Goal: Information Seeking & Learning: Learn about a topic

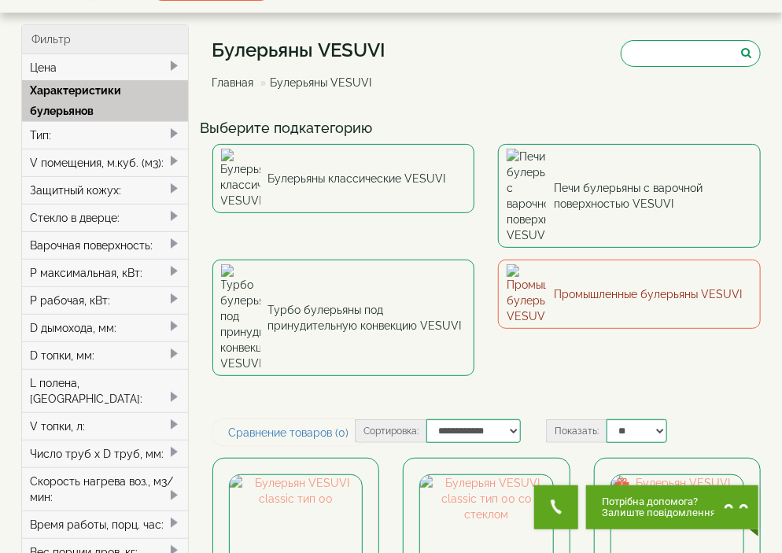
scroll to position [79, 0]
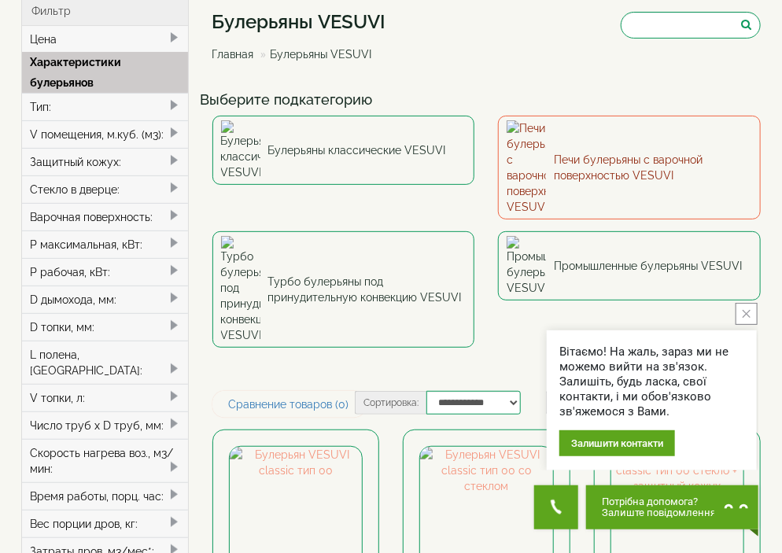
click at [619, 141] on link "Печи булерьяны с варочной поверхностью VESUVI" at bounding box center [629, 168] width 263 height 104
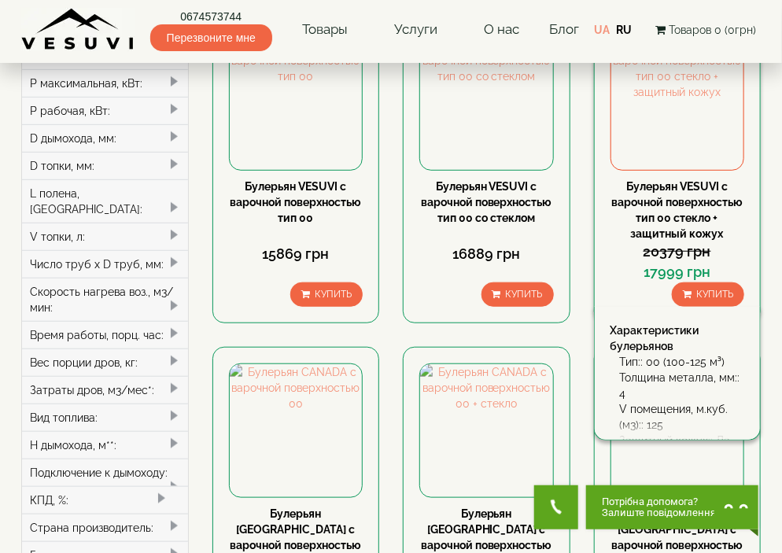
scroll to position [236, 0]
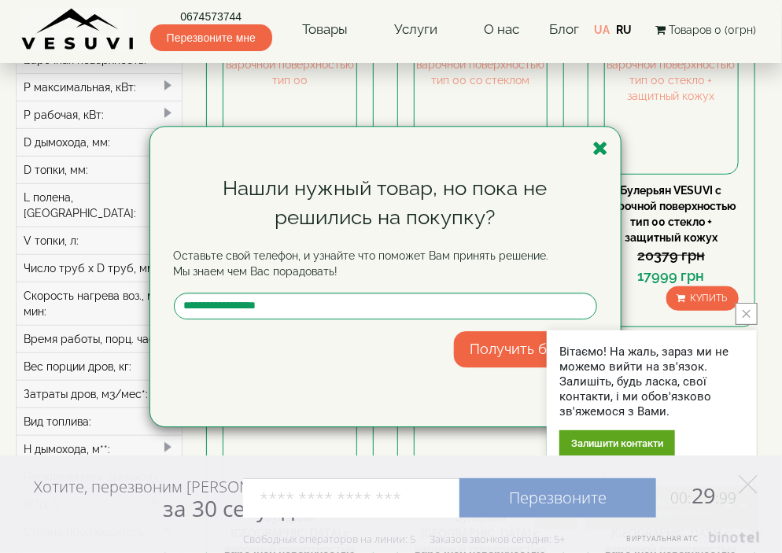
click at [611, 37] on div "Нашли нужный товар, но пока не решились на покупку? Оставьте свой телефон, и уз…" at bounding box center [391, 276] width 782 height 553
click at [608, 30] on div "Нашли нужный товар, но пока не решились на покупку? Оставьте свой телефон, и уз…" at bounding box center [391, 276] width 782 height 553
click at [607, 147] on icon "button" at bounding box center [601, 148] width 16 height 20
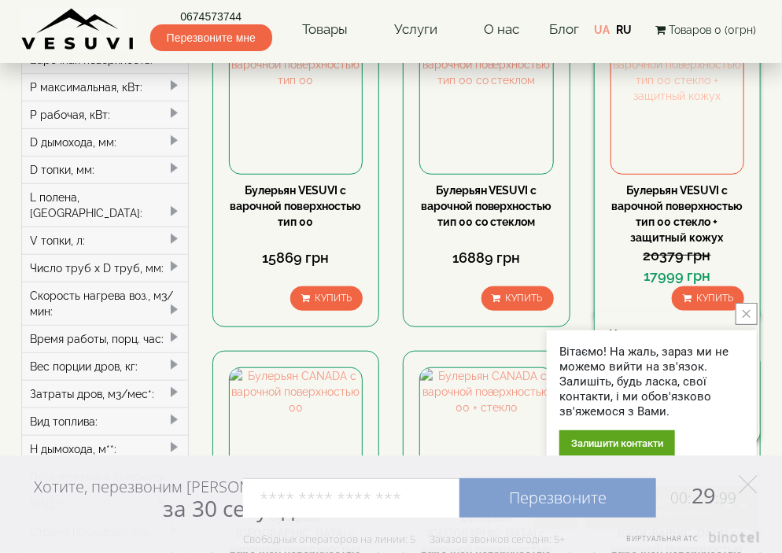
click at [663, 137] on img at bounding box center [677, 107] width 133 height 133
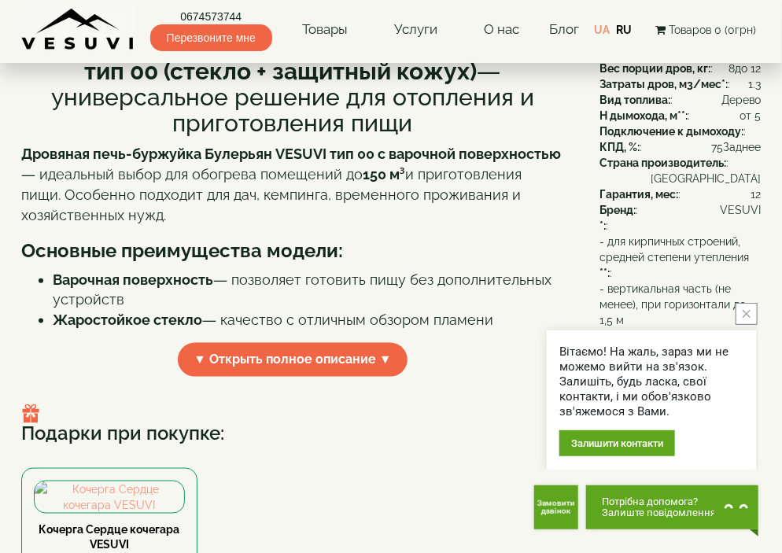
scroll to position [472, 0]
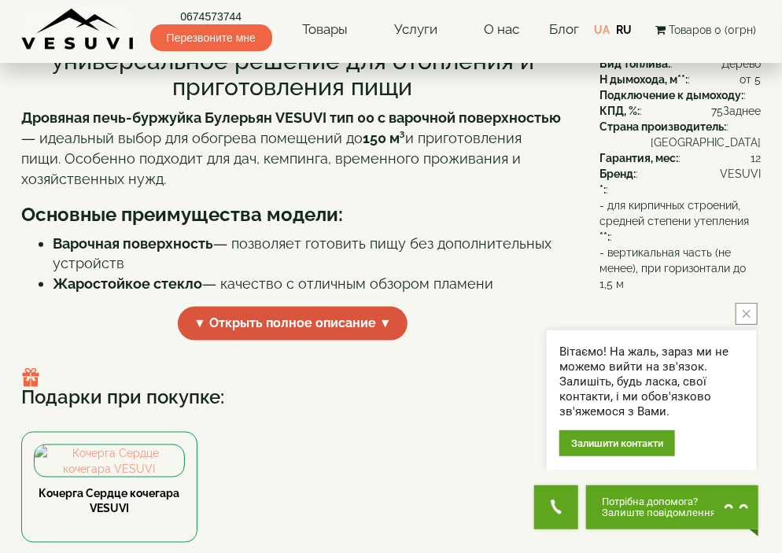
click at [317, 341] on span "▼ Открыть полное описание ▼" at bounding box center [293, 324] width 230 height 34
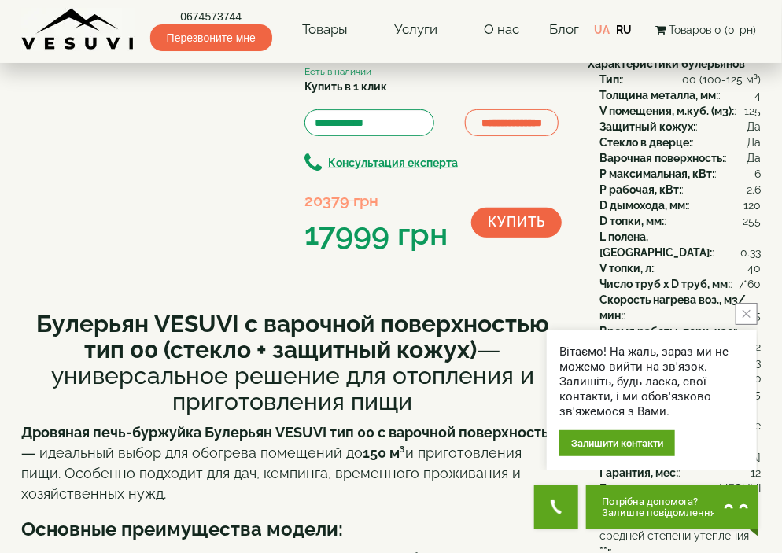
scroll to position [0, 0]
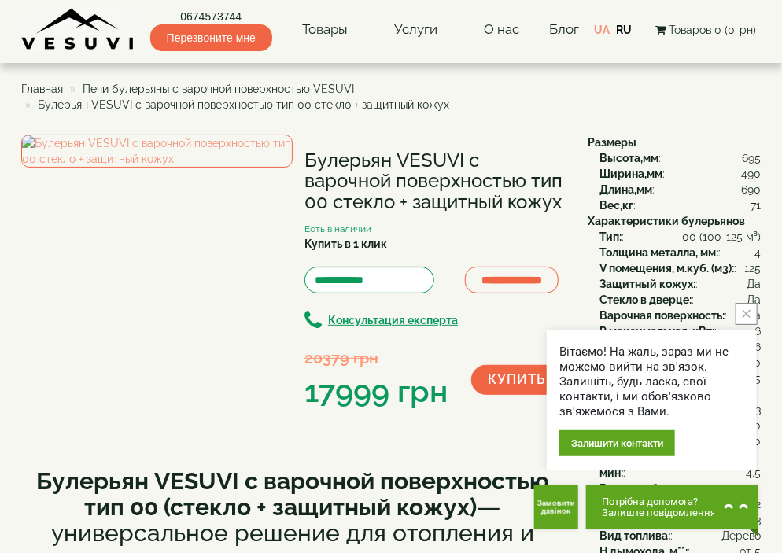
click at [754, 315] on button "close button" at bounding box center [747, 314] width 22 height 22
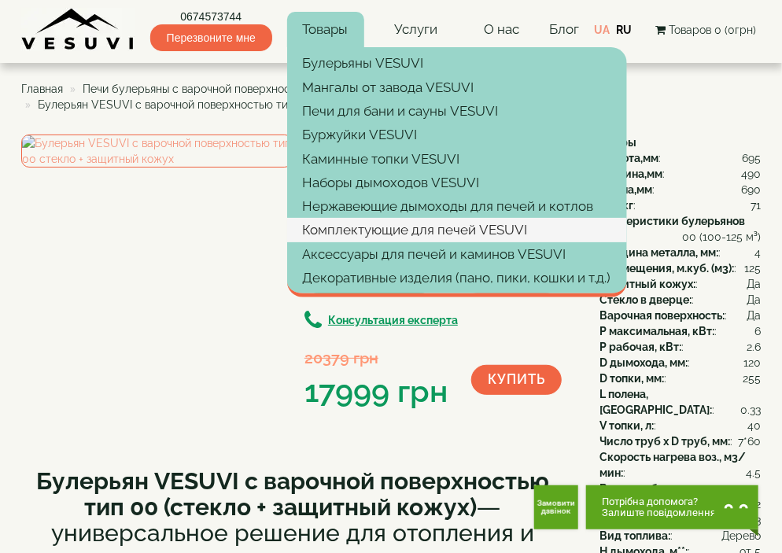
click at [403, 227] on link "Комплектующие для печей VESUVI" at bounding box center [457, 230] width 340 height 24
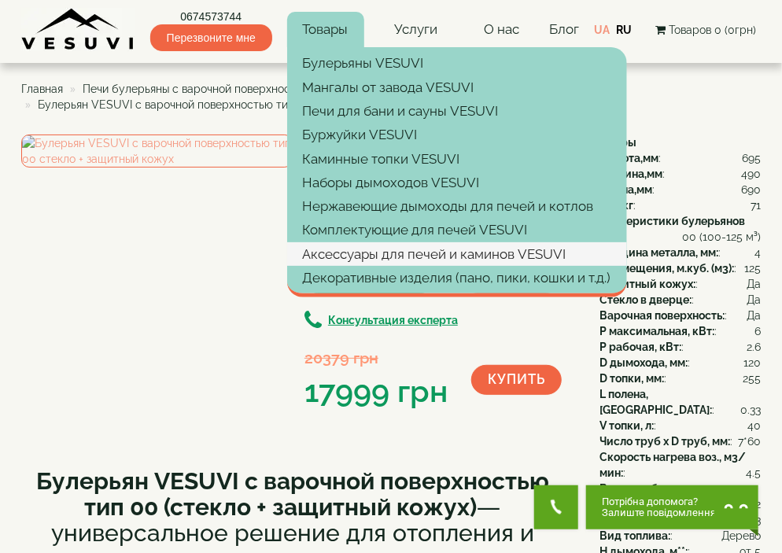
click at [415, 250] on link "Аксессуары для печей и каминов VESUVI" at bounding box center [457, 254] width 340 height 24
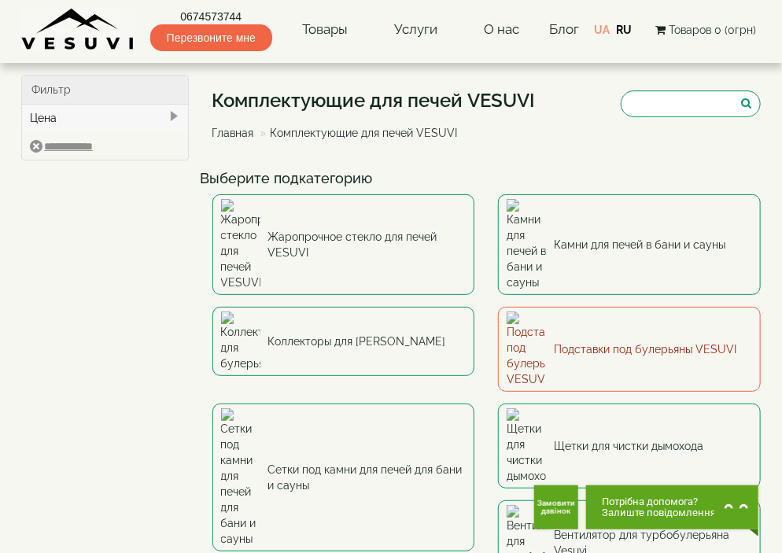
click at [604, 307] on link "Подставки под булерьяны VESUVI" at bounding box center [629, 349] width 263 height 85
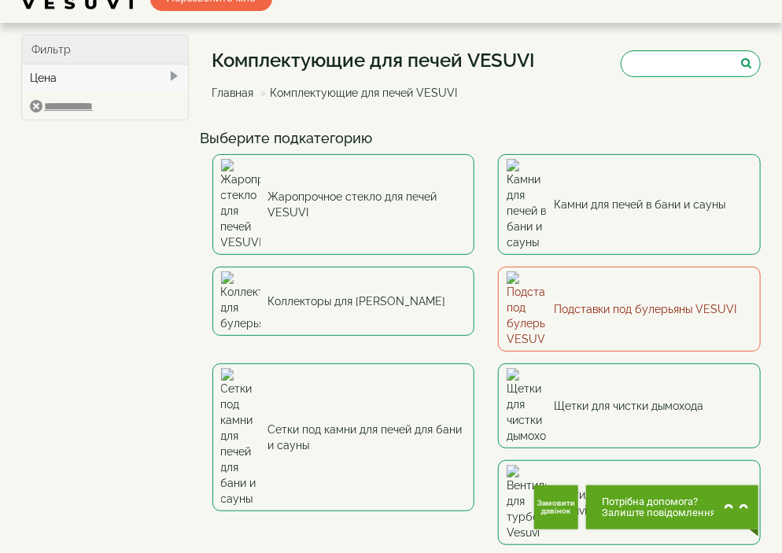
scroll to position [79, 0]
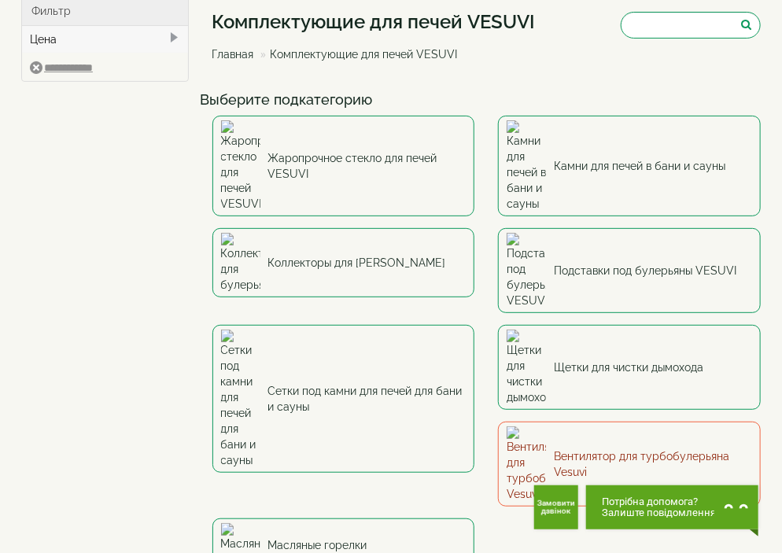
click at [498, 422] on link "Вентилятор для турбобулерьяна Vesuvi" at bounding box center [629, 464] width 263 height 85
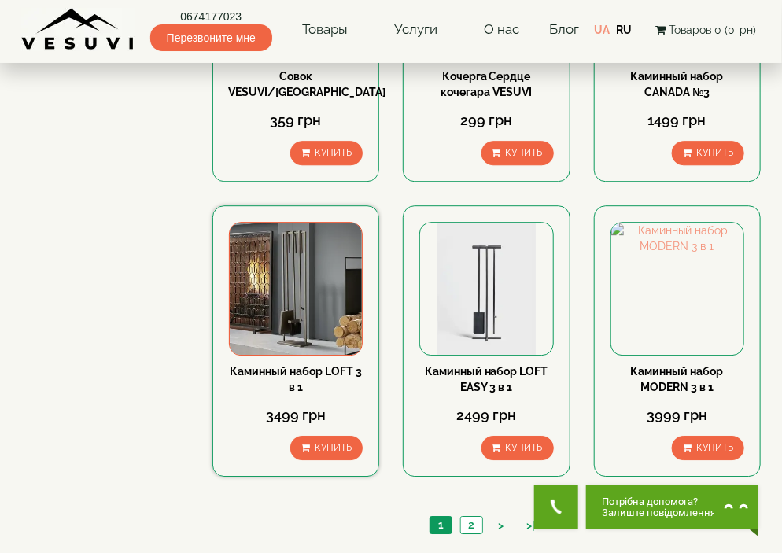
scroll to position [1416, 0]
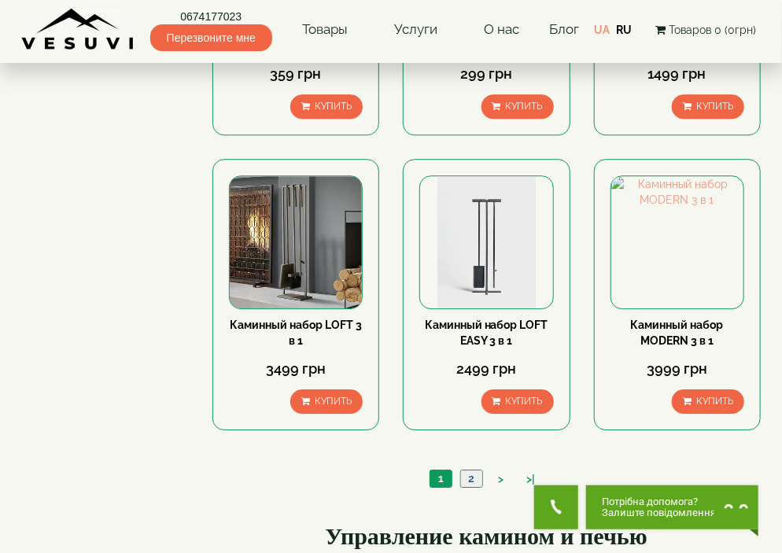
click at [466, 471] on link "2" at bounding box center [471, 479] width 22 height 17
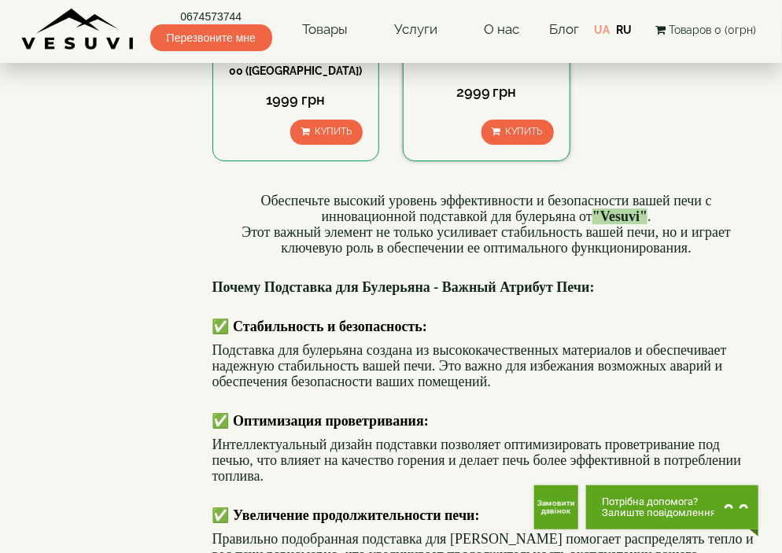
scroll to position [1810, 0]
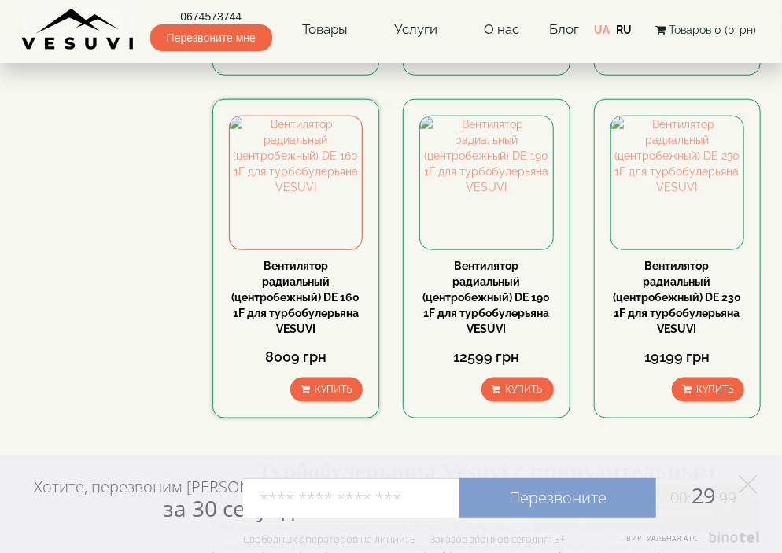
scroll to position [157, 0]
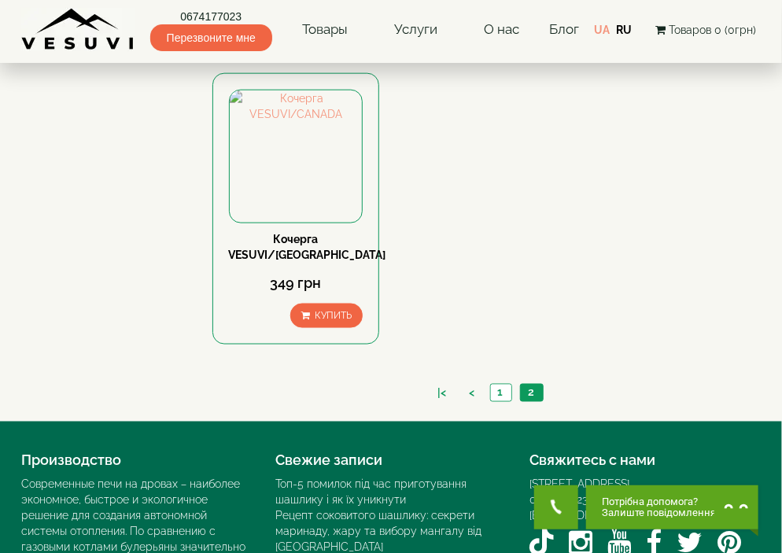
scroll to position [629, 0]
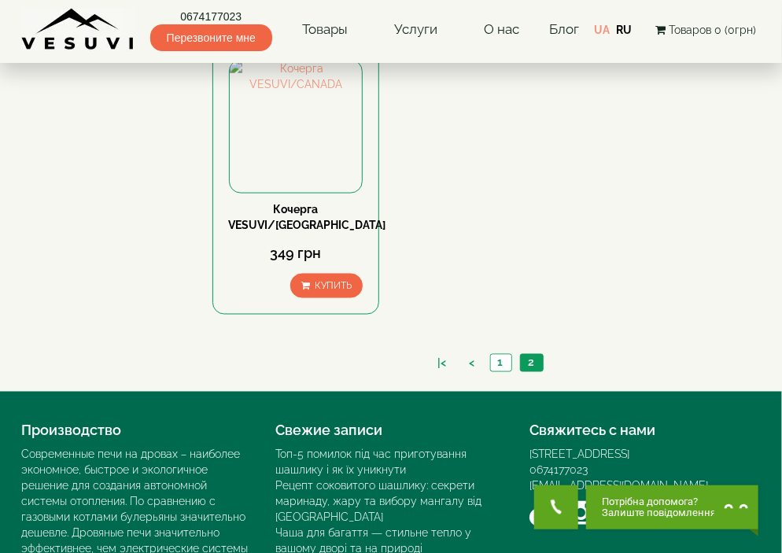
click at [498, 354] on ul "|< < 1 2" at bounding box center [487, 365] width 122 height 22
click at [499, 355] on link "1" at bounding box center [500, 363] width 21 height 17
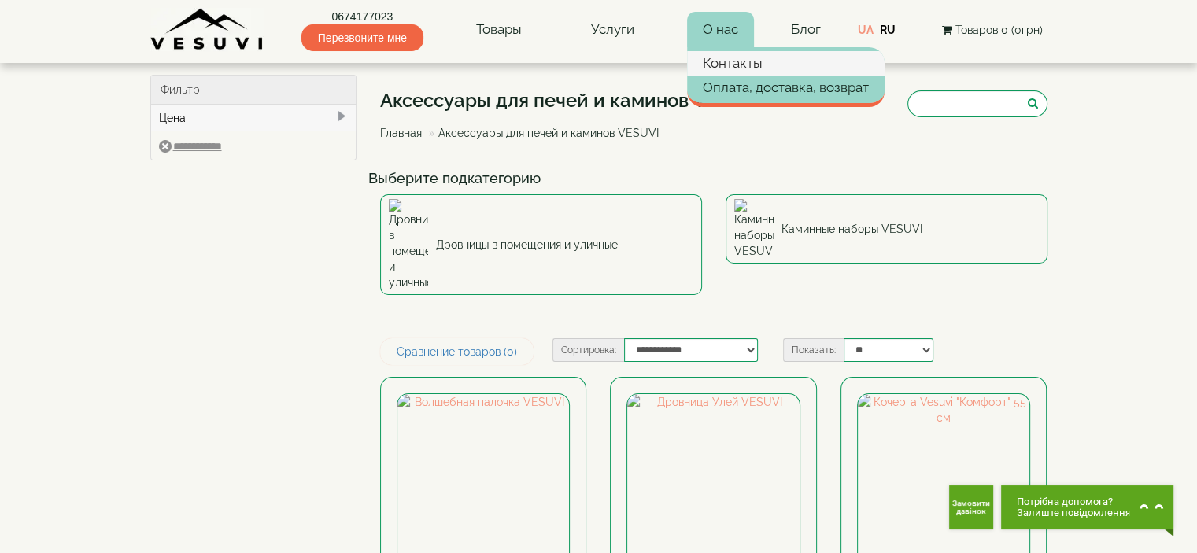
click at [743, 59] on link "Контакты" at bounding box center [785, 63] width 197 height 24
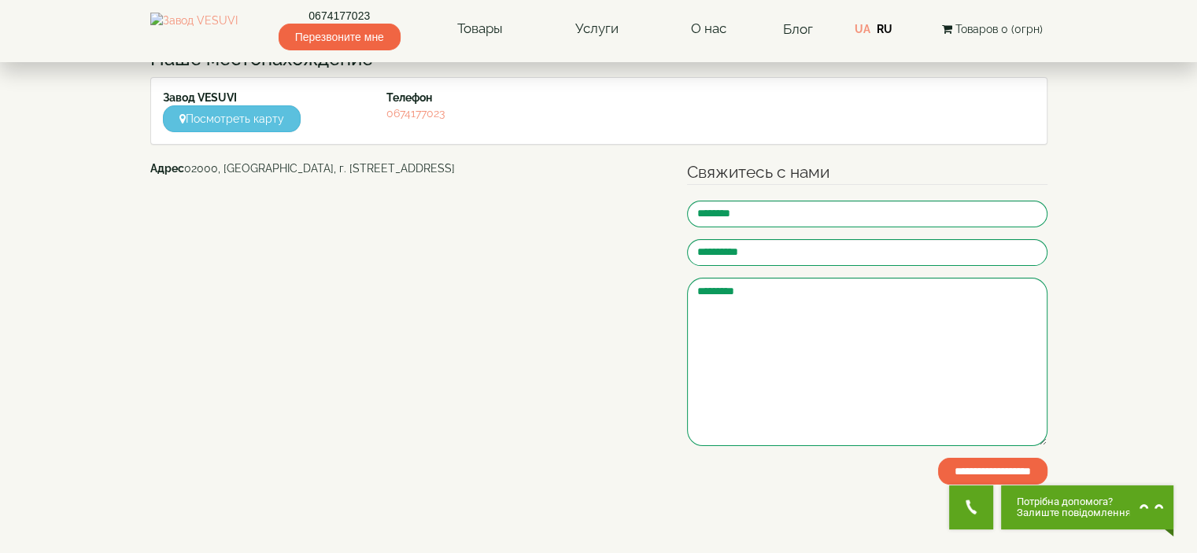
scroll to position [236, 0]
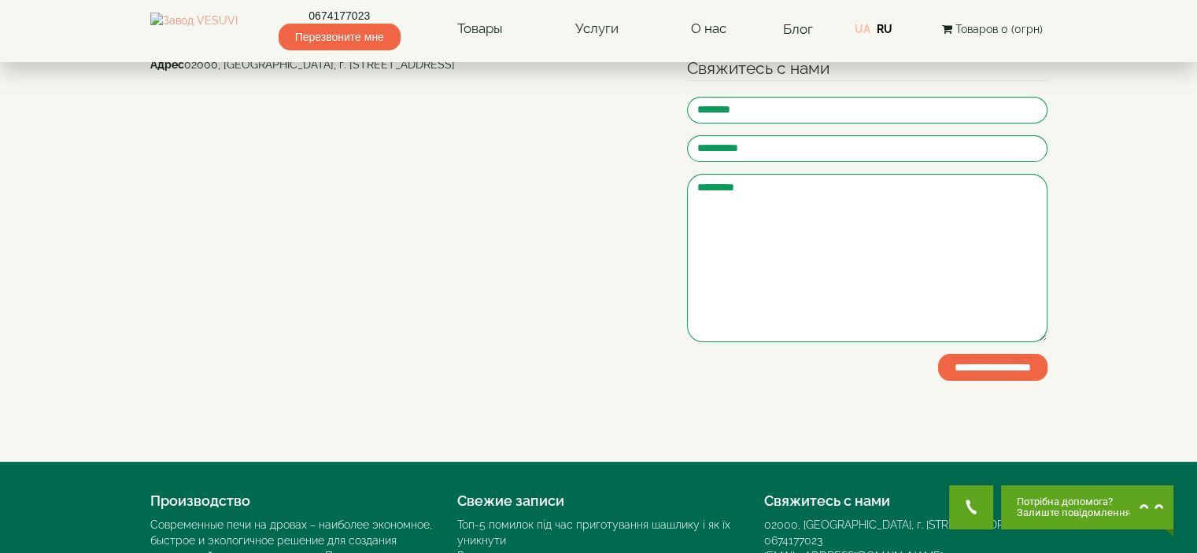
click at [866, 26] on link "UA" at bounding box center [862, 29] width 16 height 13
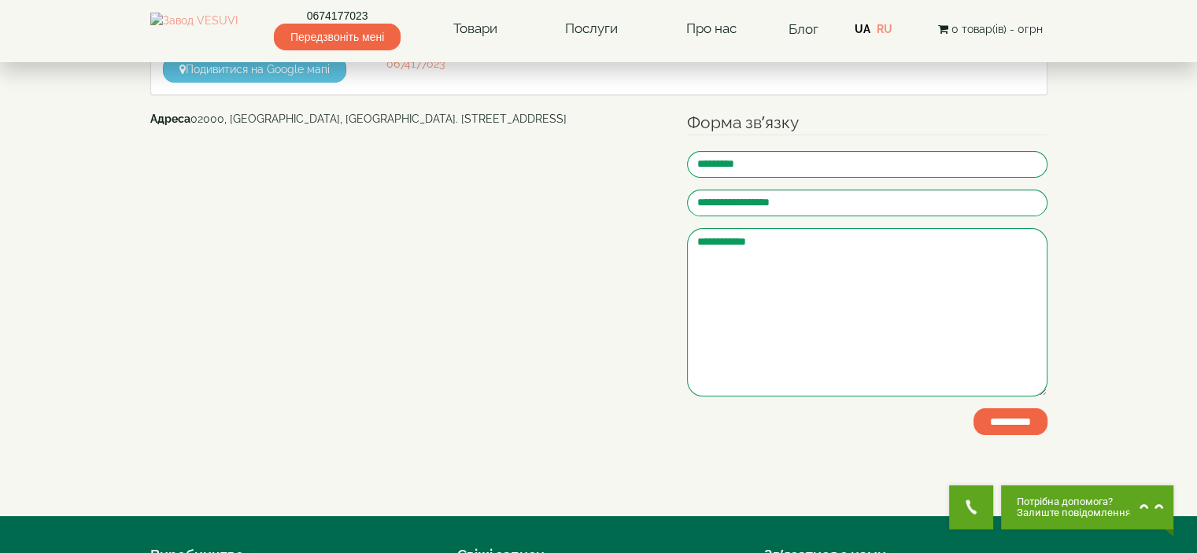
scroll to position [180, 0]
